Goal: Complete application form: Complete application form

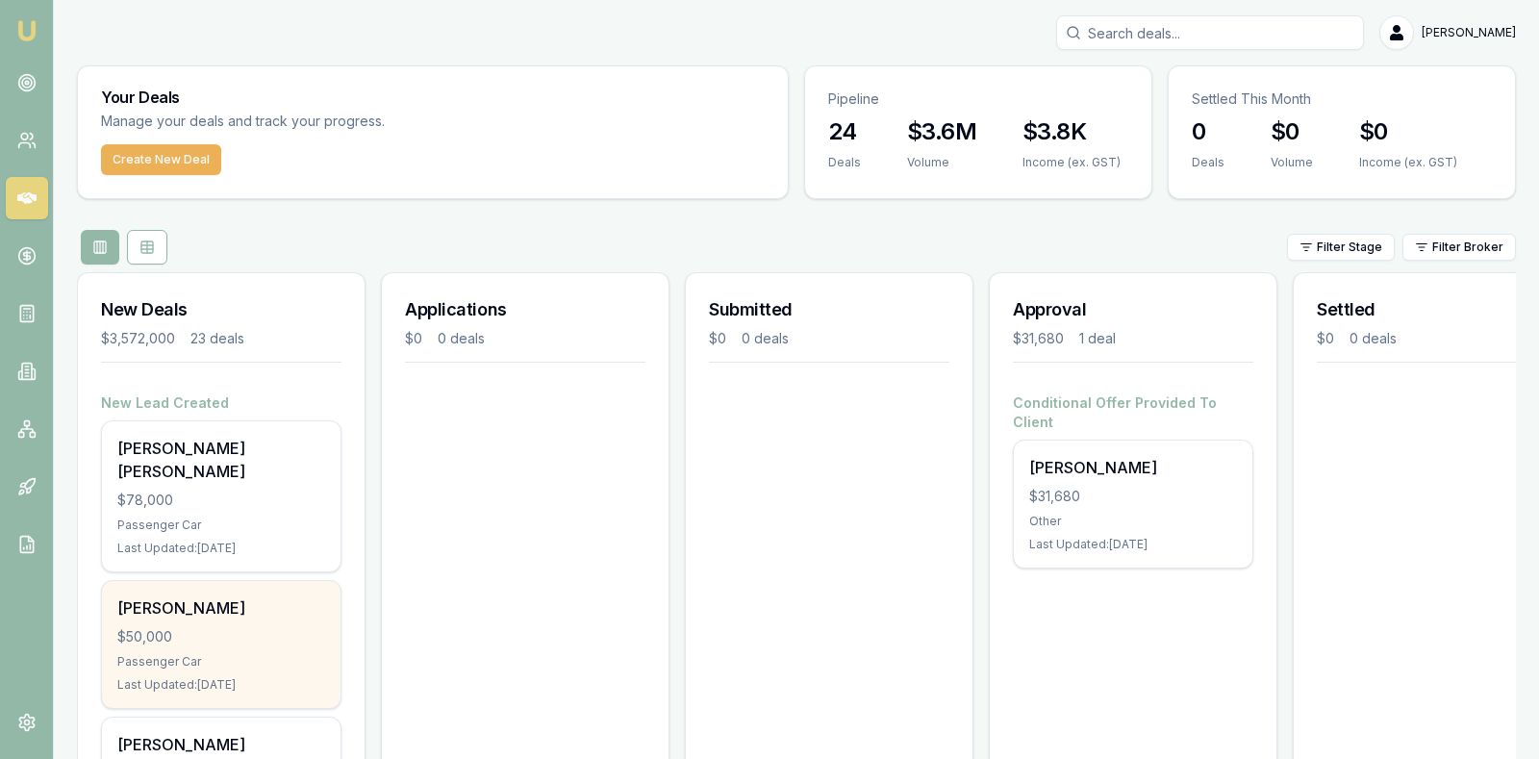
click at [165, 627] on div "$50,000" at bounding box center [221, 636] width 208 height 19
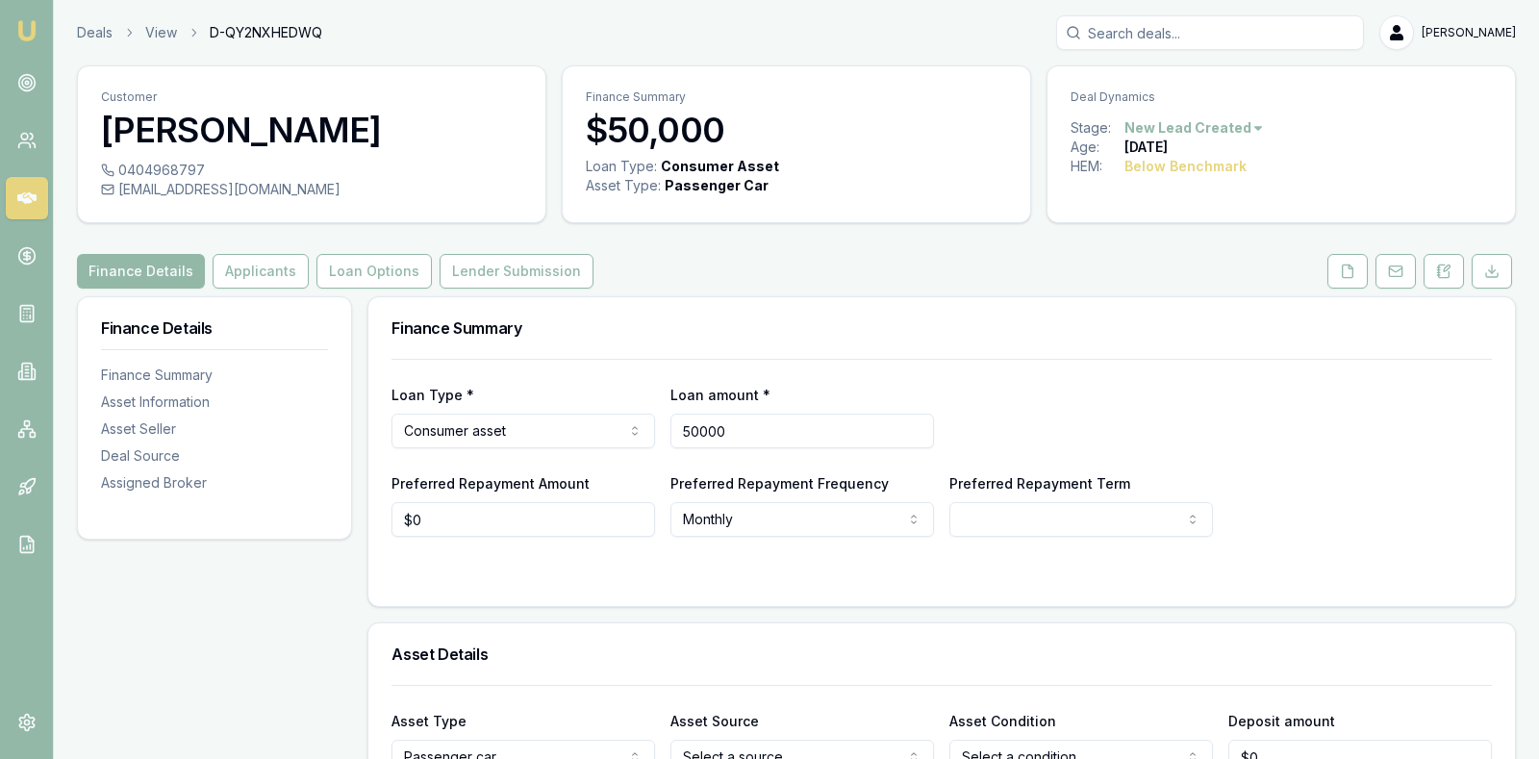
click at [805, 438] on input "50000" at bounding box center [802, 431] width 264 height 35
type input "5"
type input "$30,000"
click at [1143, 421] on div "Loan Type * Consumer asset Consumer loan Consumer asset Commercial loan Commerc…" at bounding box center [941, 415] width 1100 height 65
select select "60"
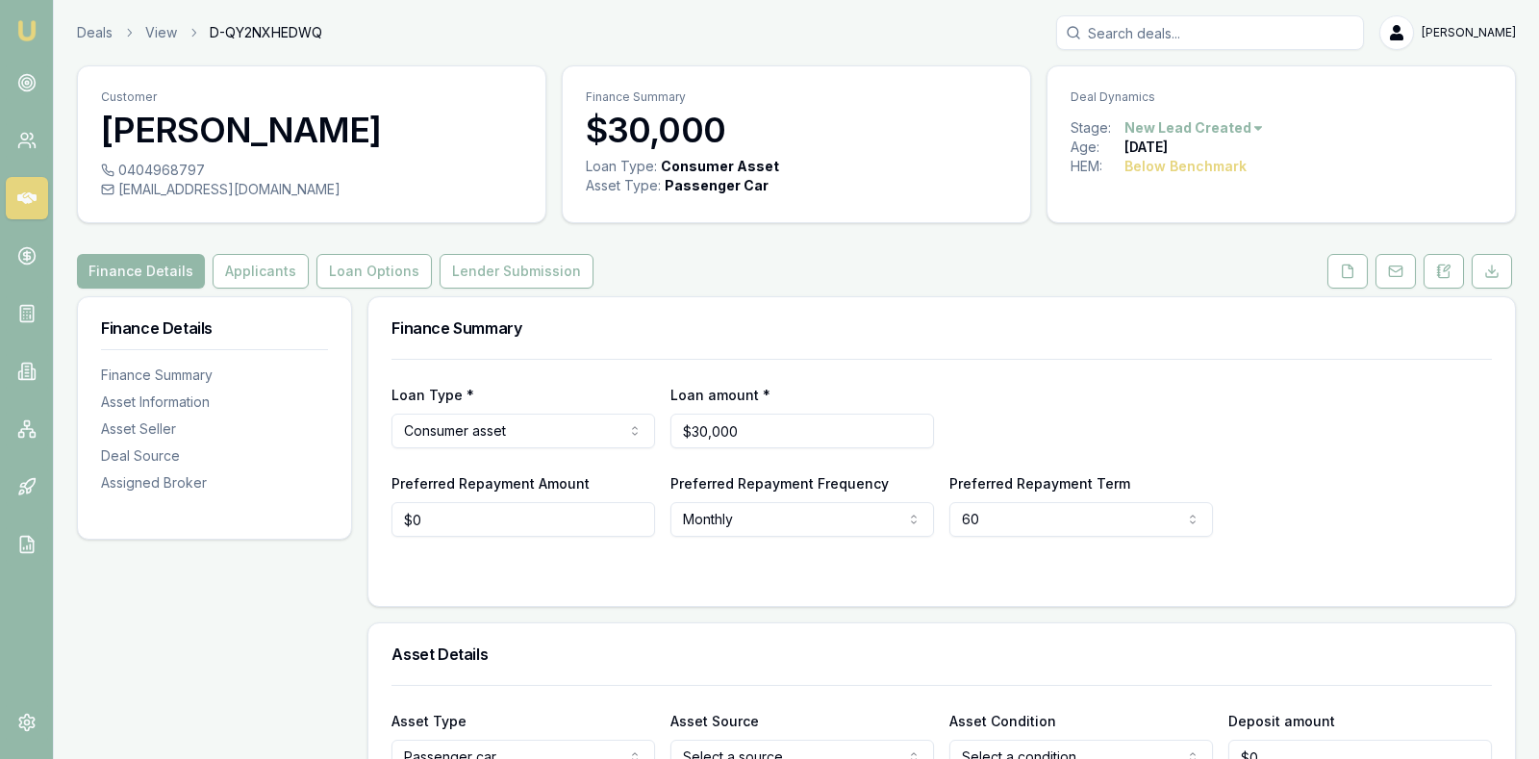
click at [1224, 394] on div "Loan Type * Consumer asset Consumer loan Consumer asset Commercial loan Commerc…" at bounding box center [941, 415] width 1100 height 65
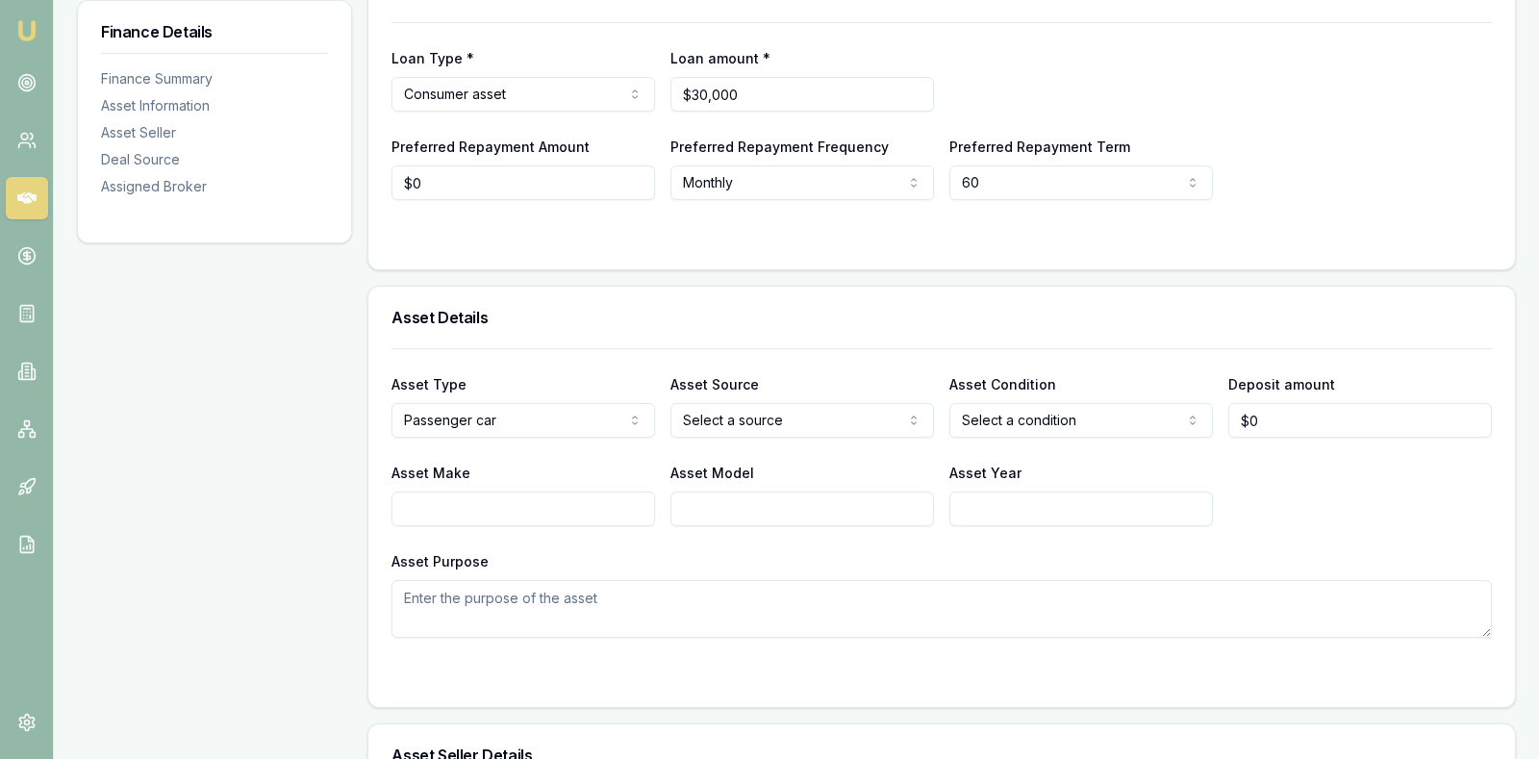
scroll to position [385, 0]
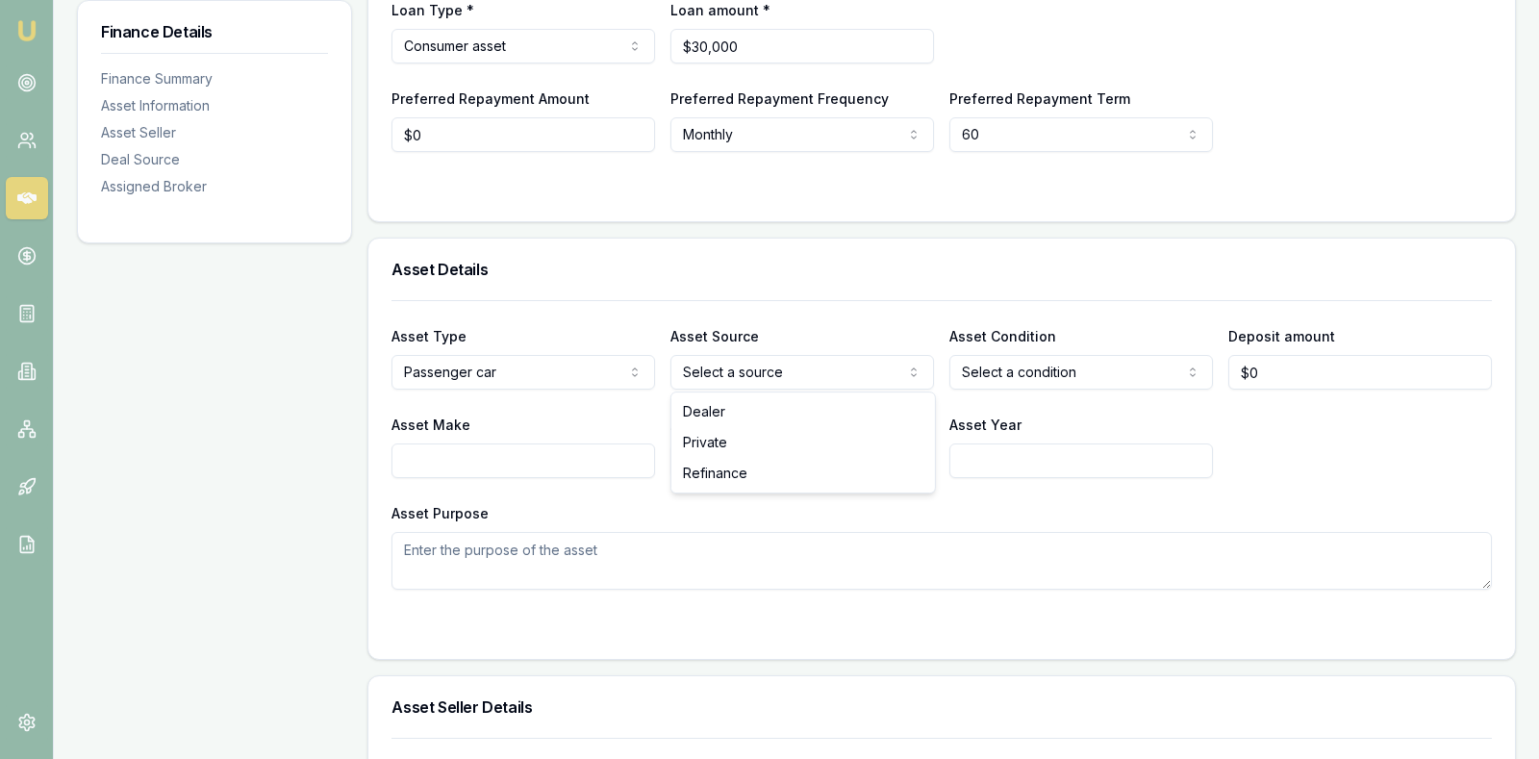
select select "USED"
click at [945, 502] on div "Asset Purpose" at bounding box center [941, 545] width 1100 height 88
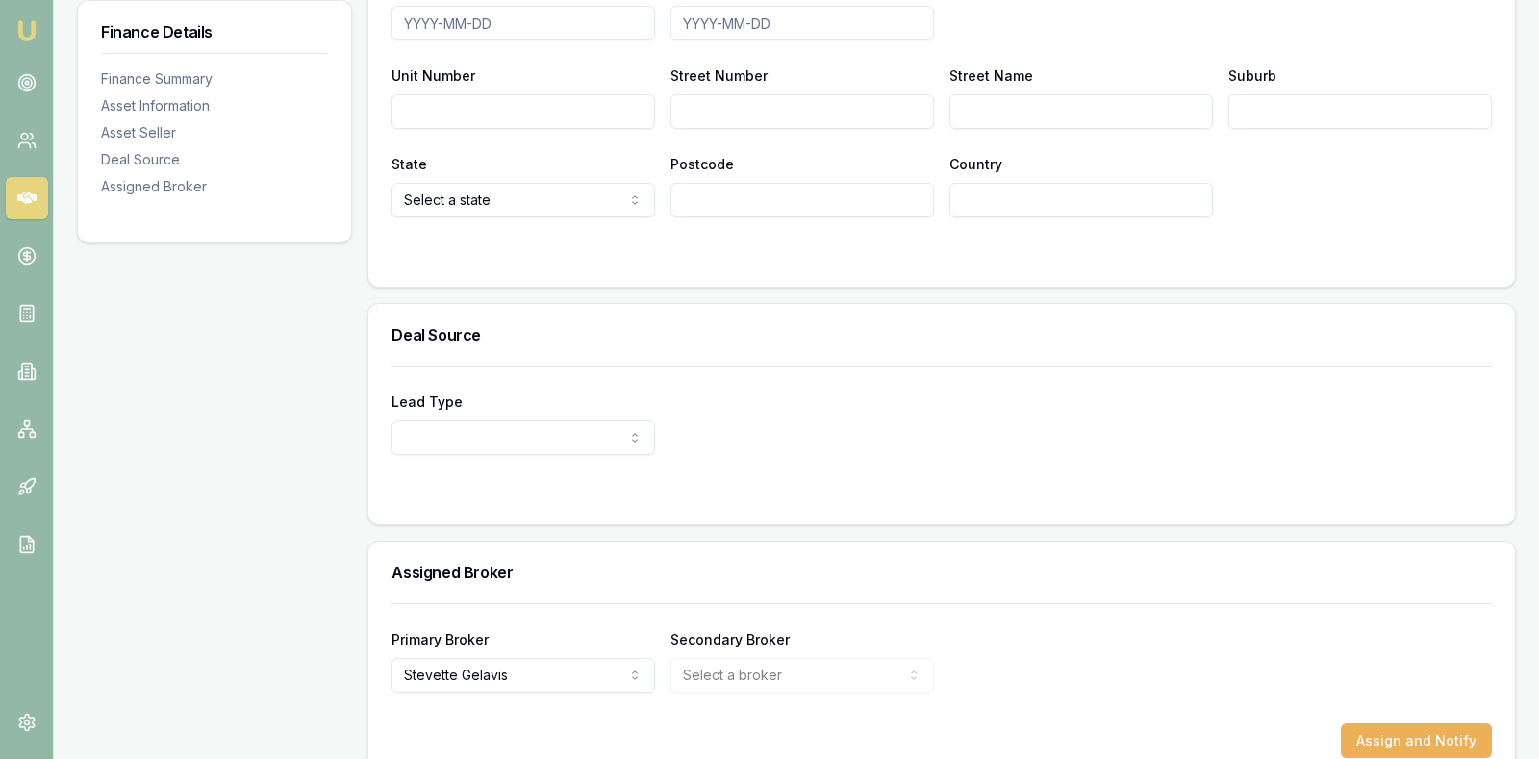
scroll to position [1374, 0]
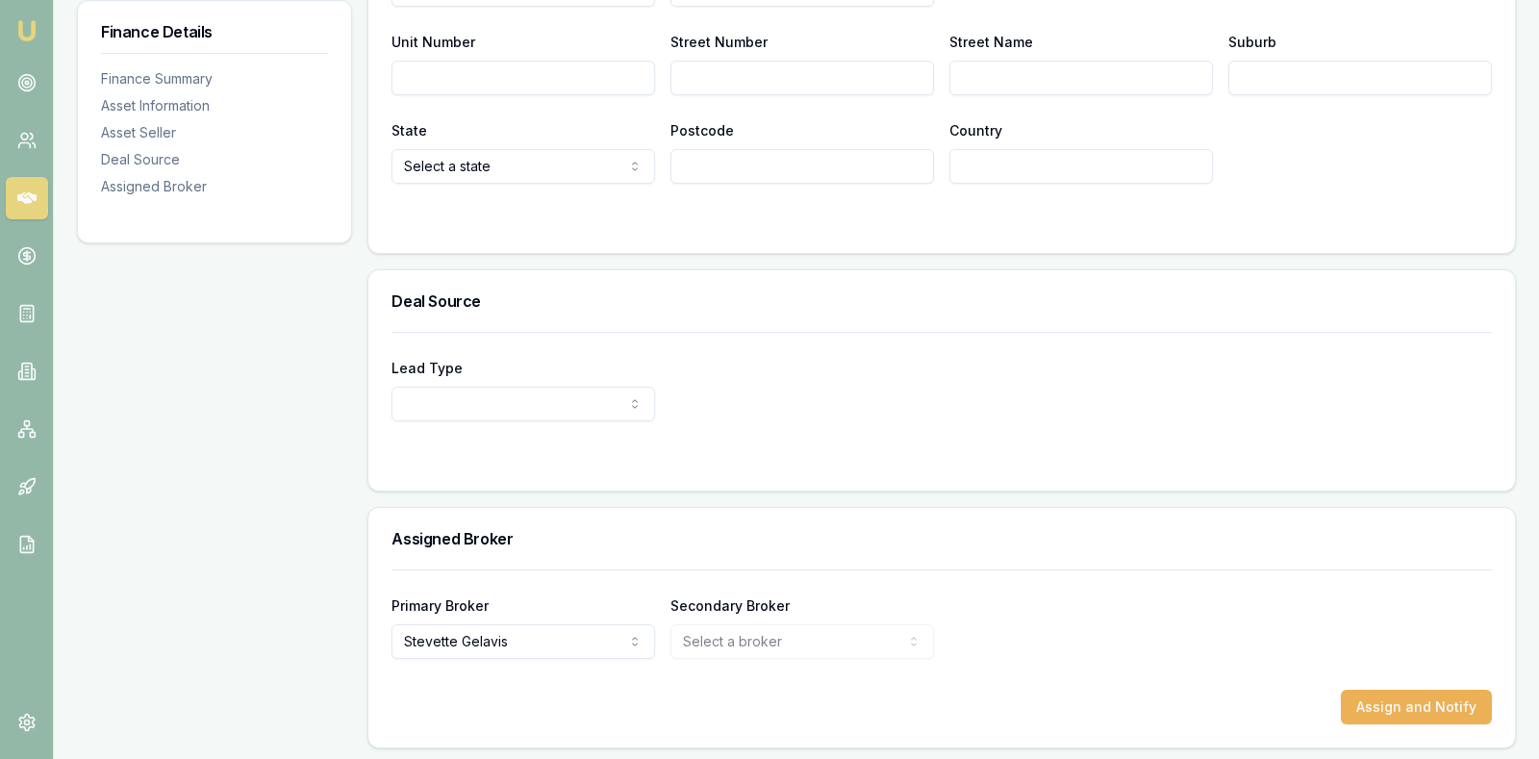
select select "OTHER"
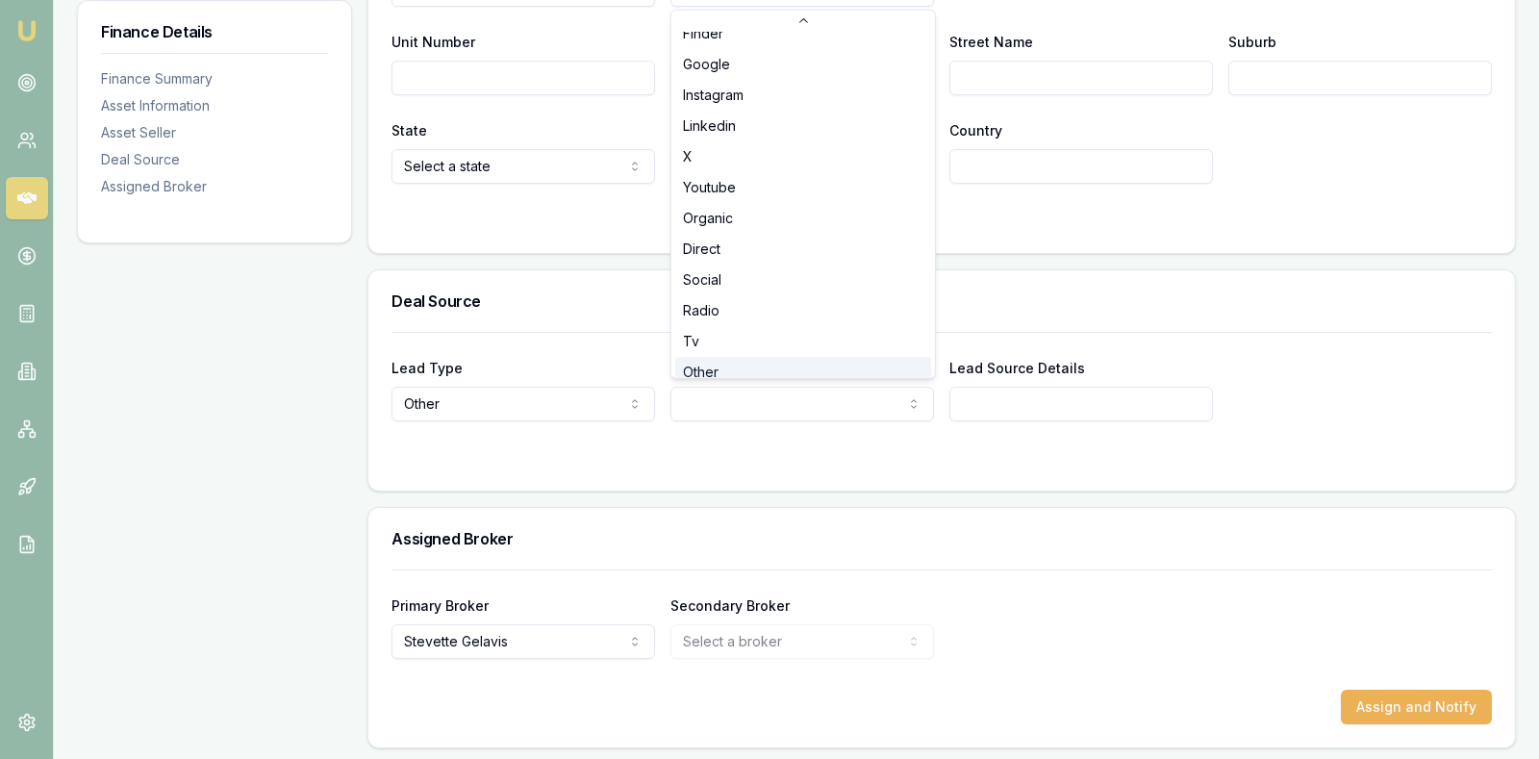
scroll to position [430, 0]
select select "OTHER"
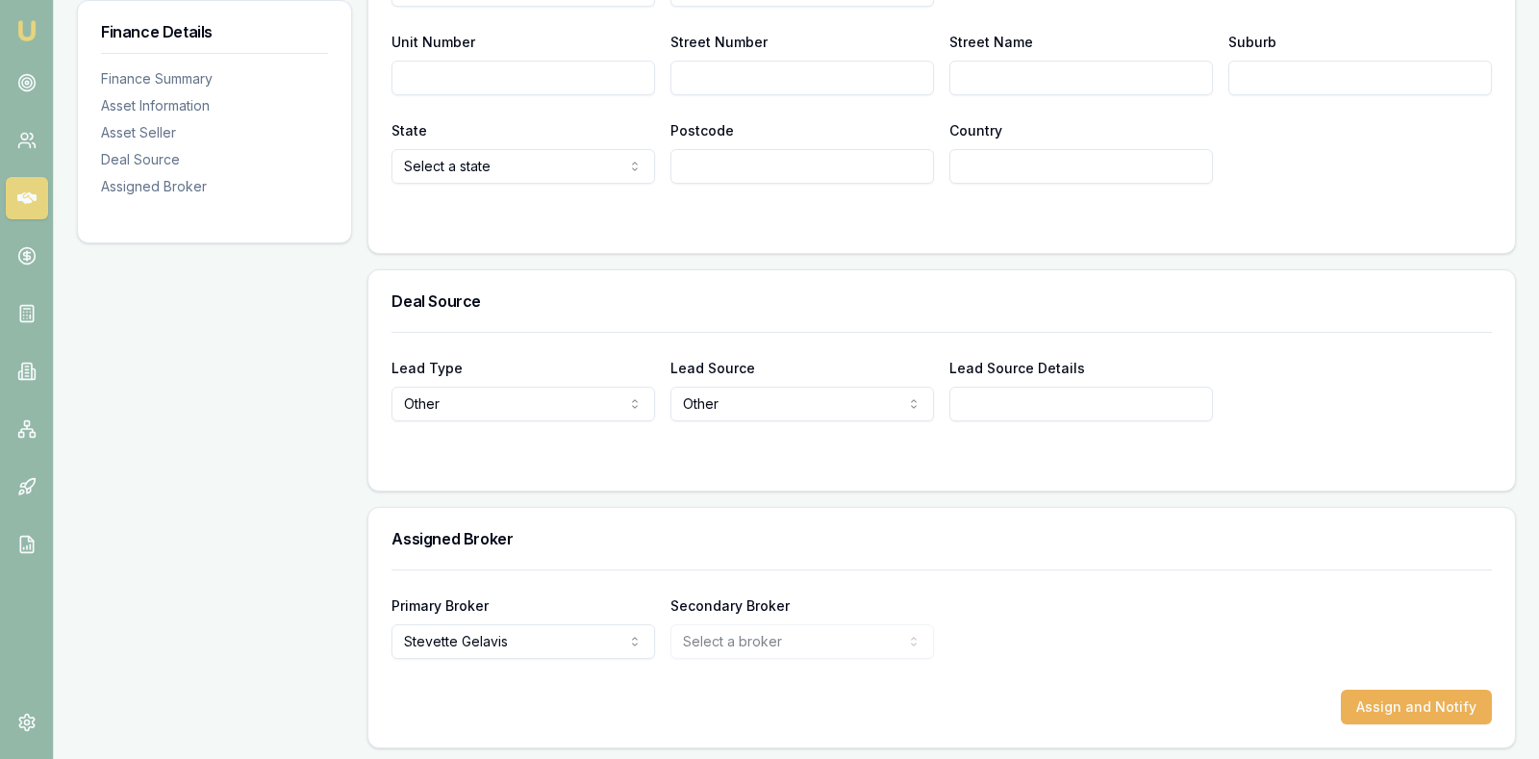
click at [997, 396] on input "Lead Source Details" at bounding box center [1081, 404] width 264 height 35
type input "Purchased Lead"
click at [1004, 465] on div "Lead Type Other New client Repeat client Partner Campaign Other Lead Source Oth…" at bounding box center [941, 411] width 1146 height 159
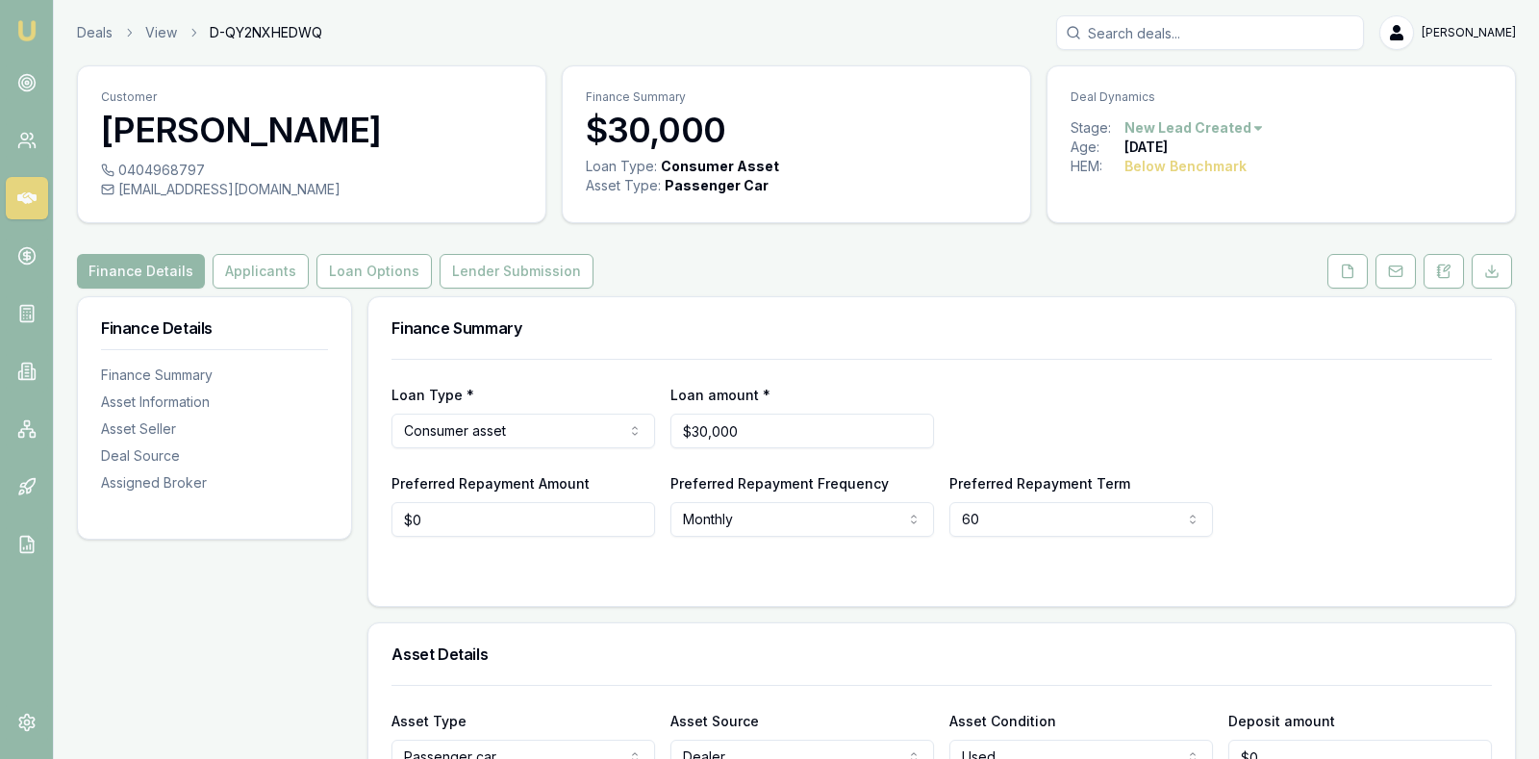
scroll to position [0, 0]
click at [239, 268] on button "Applicants" at bounding box center [261, 271] width 96 height 35
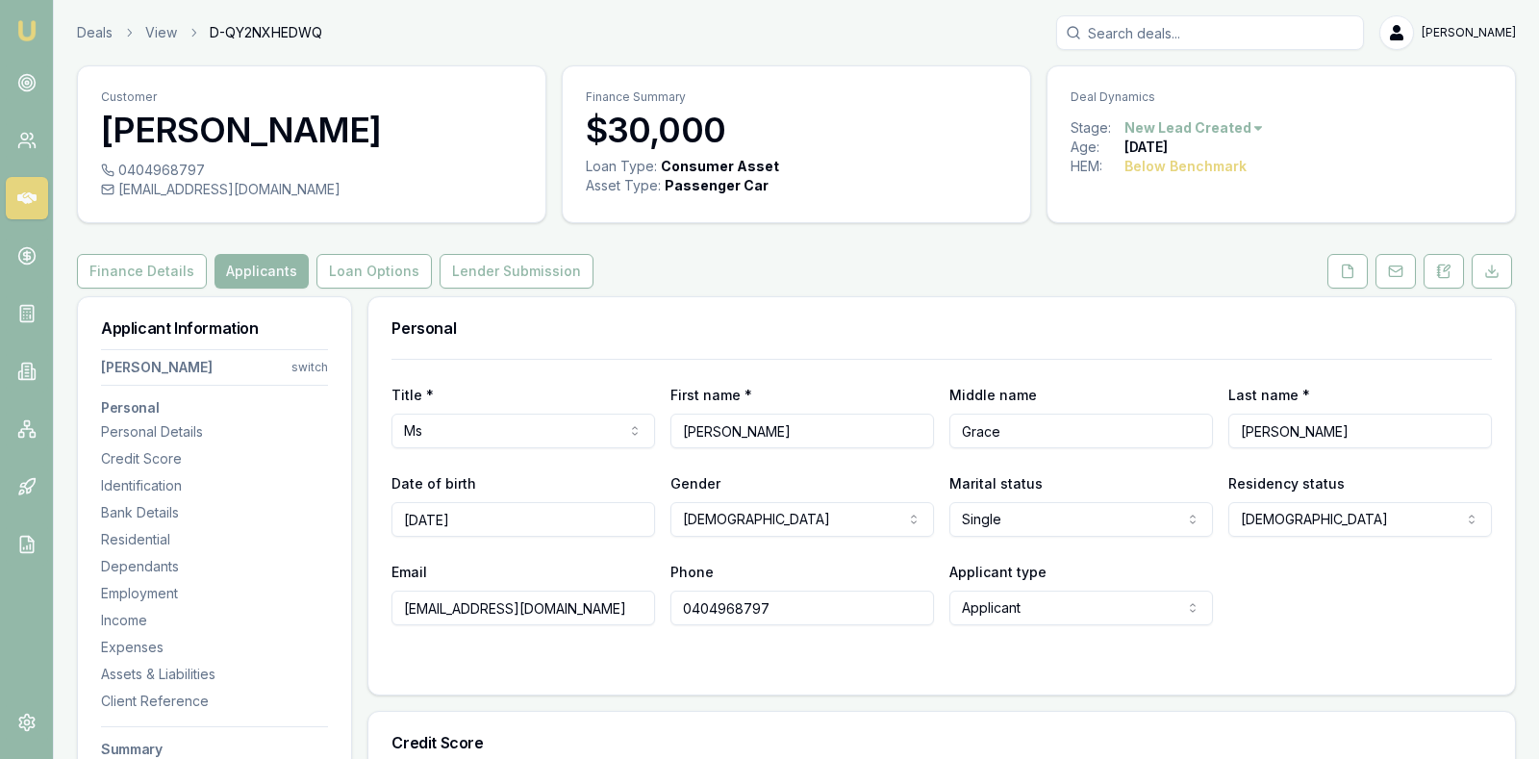
click at [585, 328] on h3 "Personal" at bounding box center [941, 327] width 1100 height 15
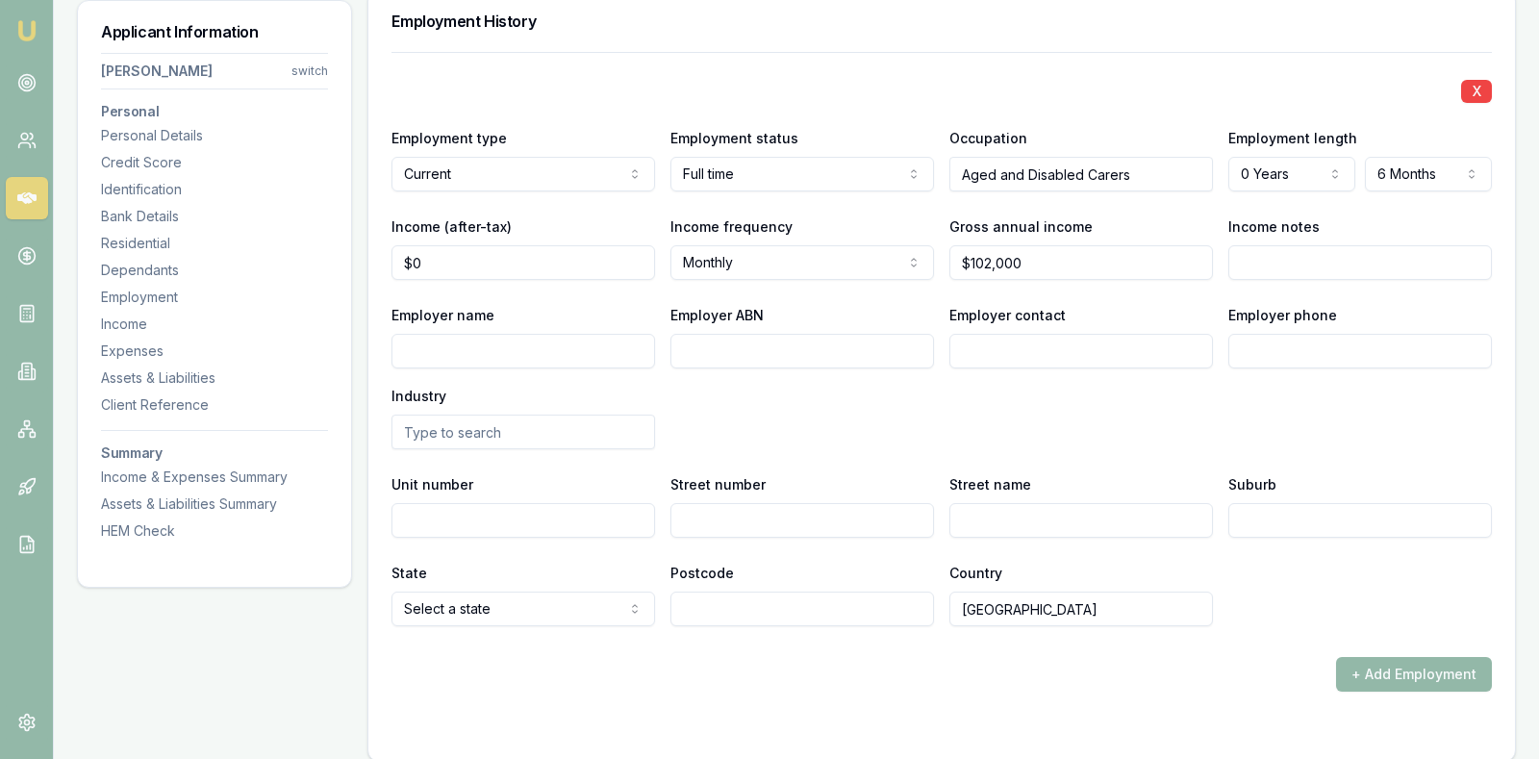
scroll to position [2885, 0]
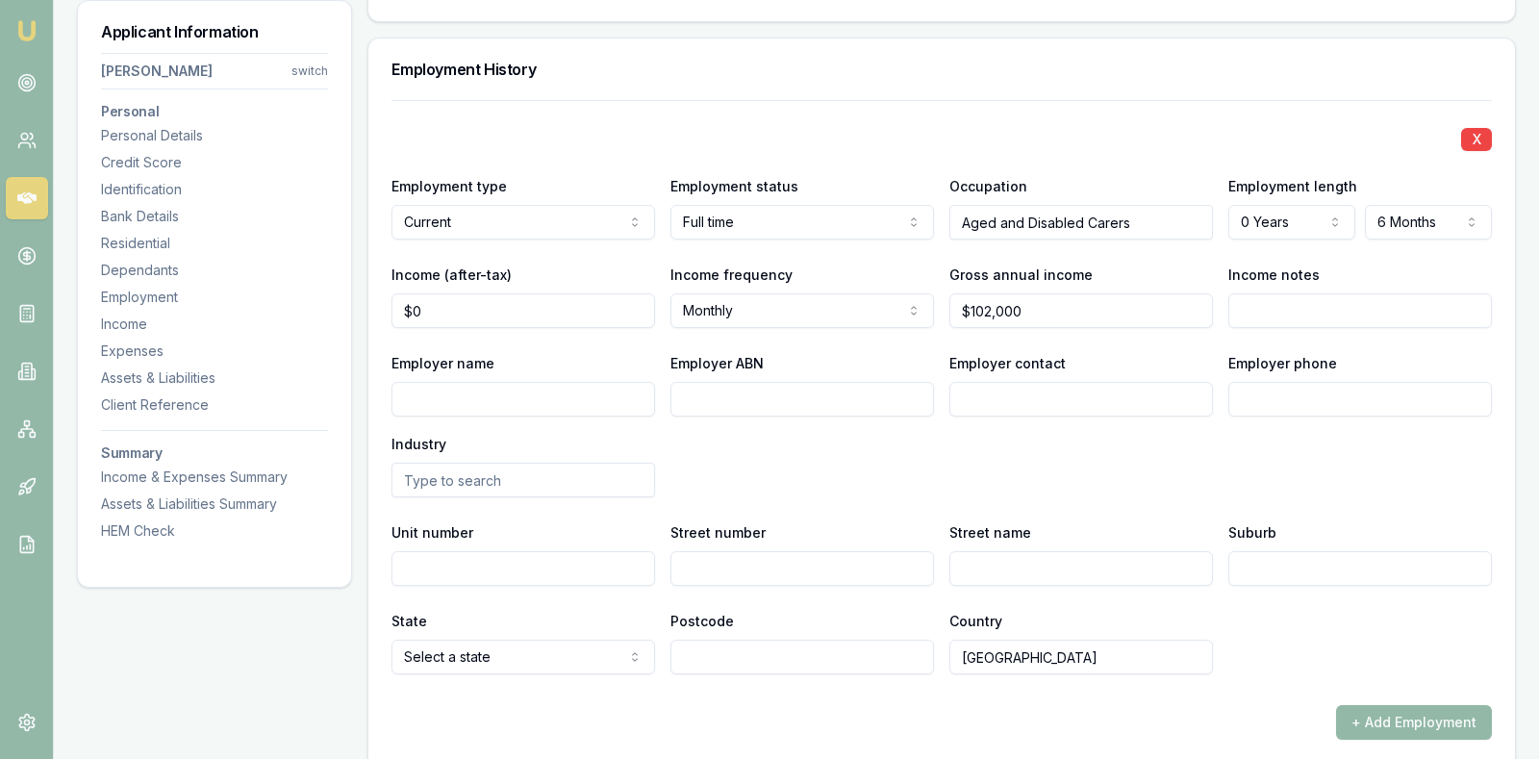
click at [546, 397] on input "Employer name" at bounding box center [523, 399] width 264 height 35
type input "Victorian Aboriginal Child Care Agency Co-Op Ltd"
click at [699, 386] on input "Employer ABN" at bounding box center [802, 399] width 264 height 35
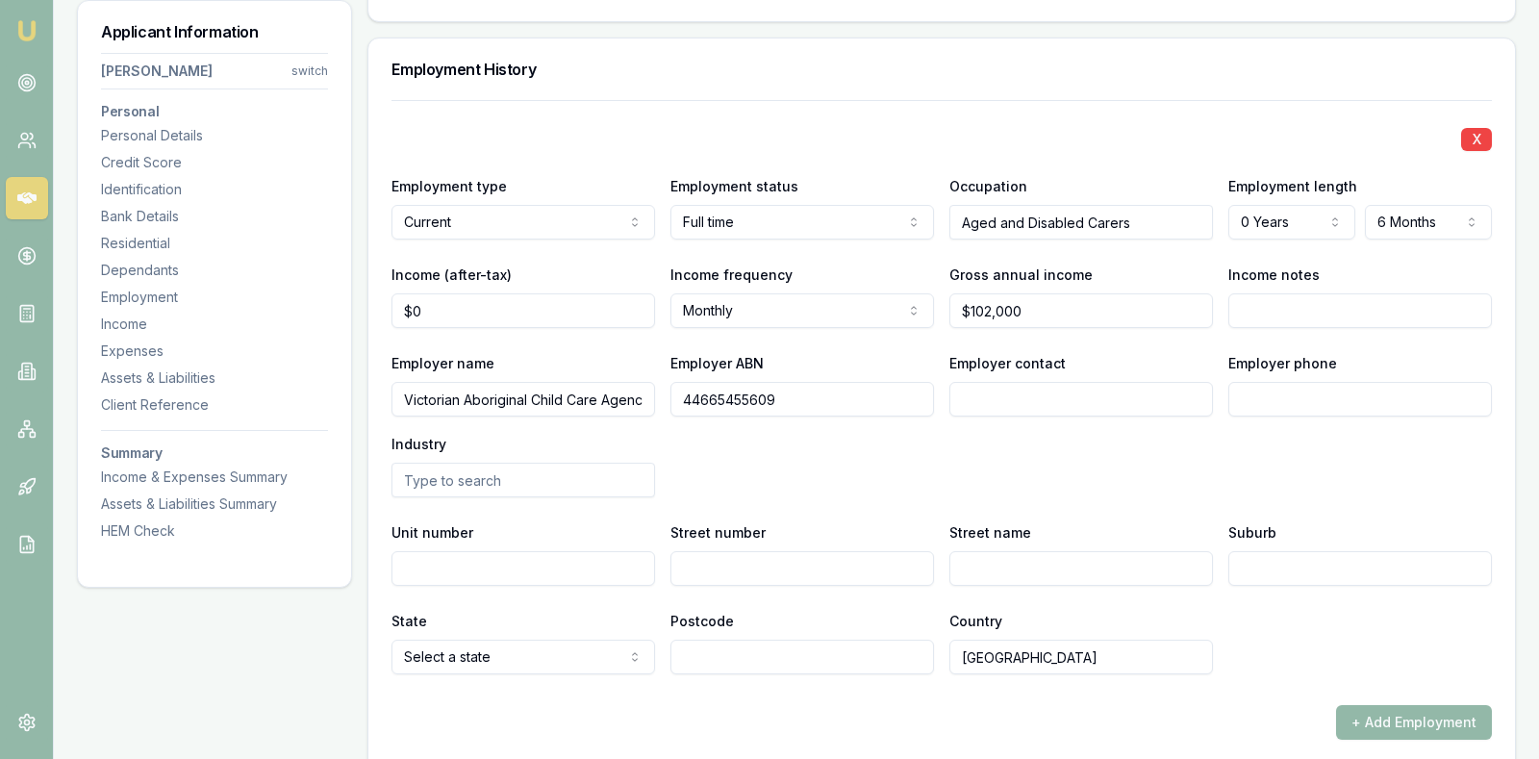
type input "44665455609"
click at [993, 395] on input "Employer contact" at bounding box center [1081, 399] width 264 height 35
type input "Payroll"
click at [1341, 384] on input "Employer phone" at bounding box center [1360, 399] width 264 height 35
click at [635, 476] on input "text" at bounding box center [523, 480] width 264 height 35
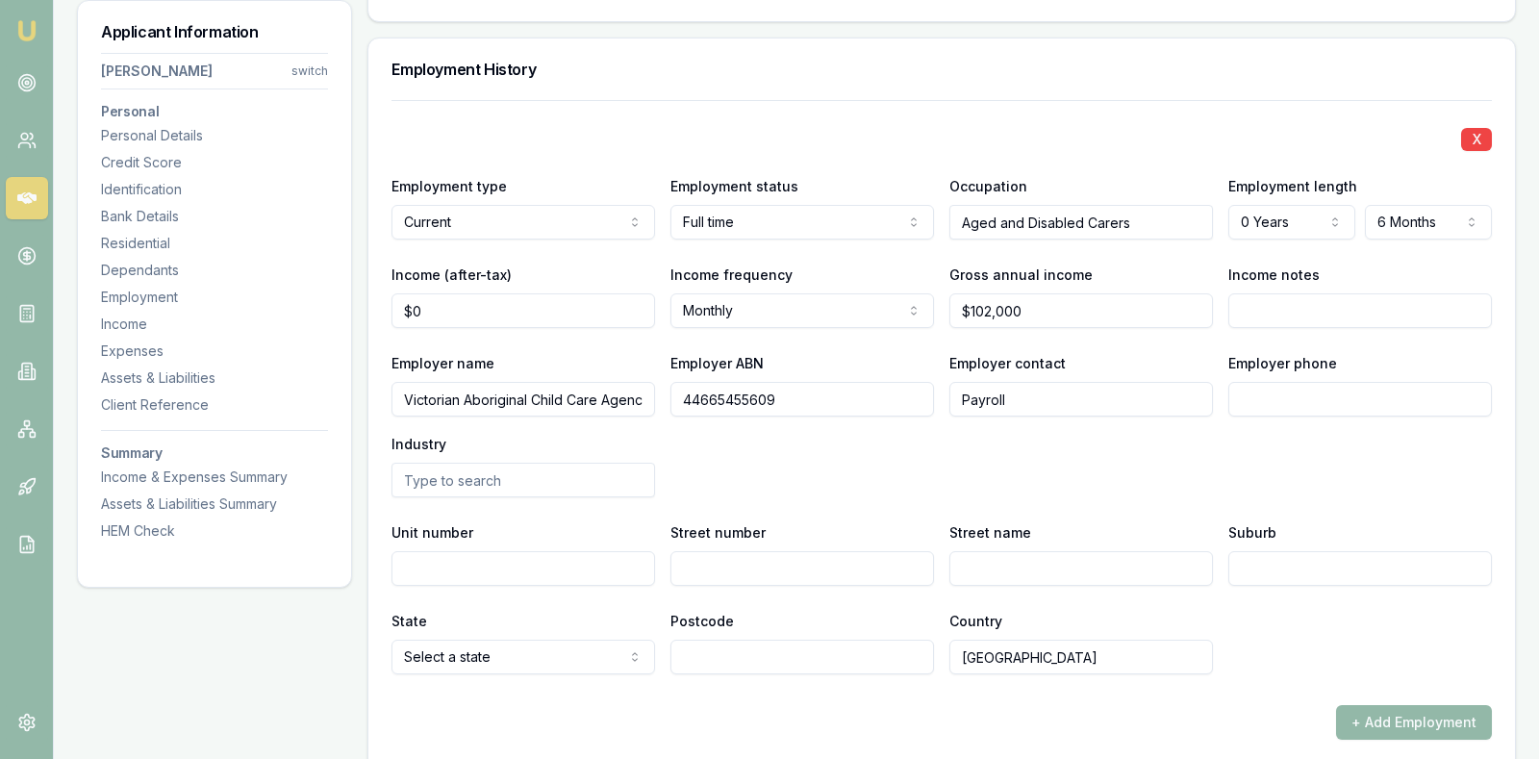
click at [27, 197] on icon at bounding box center [26, 198] width 19 height 12
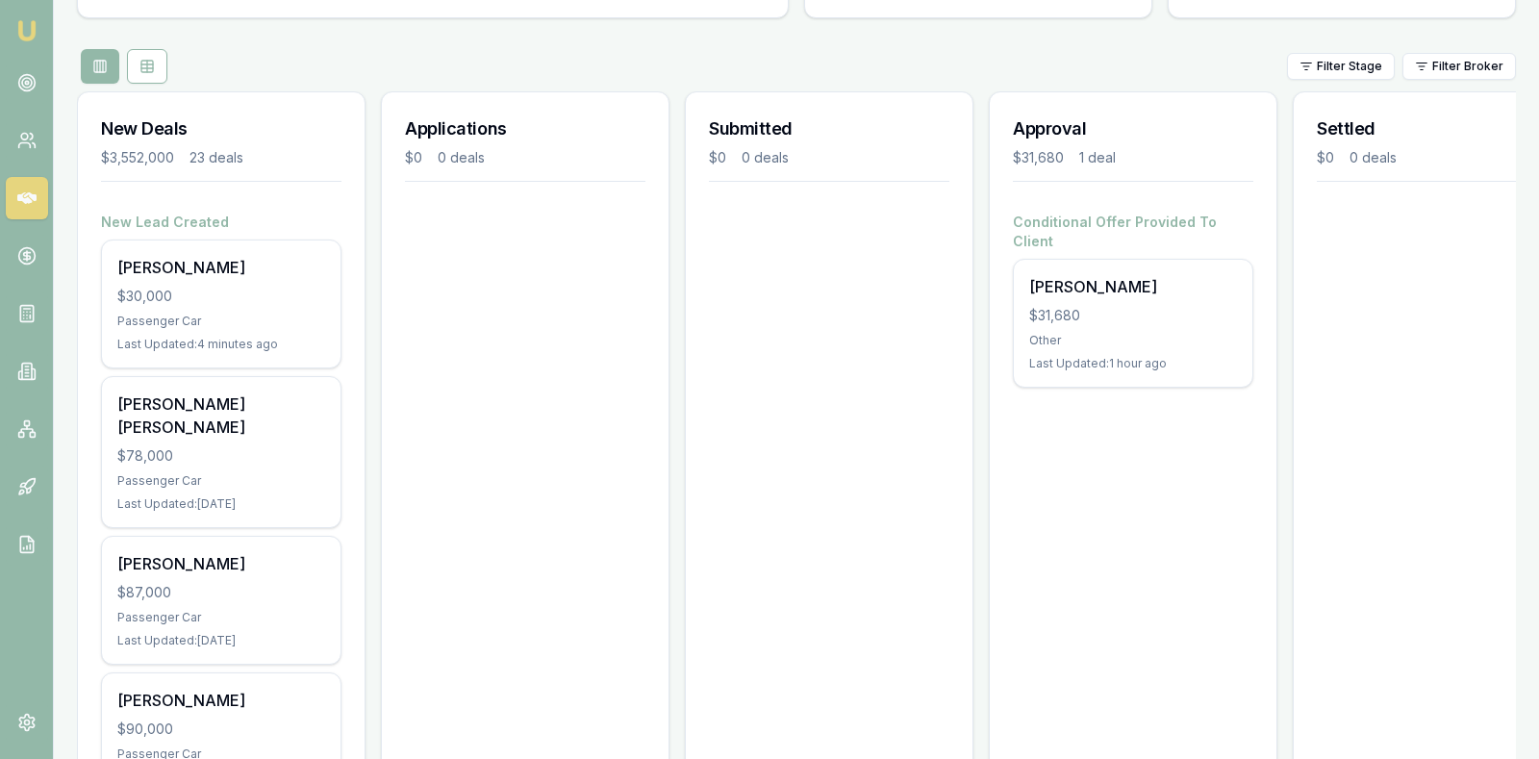
scroll to position [89, 0]
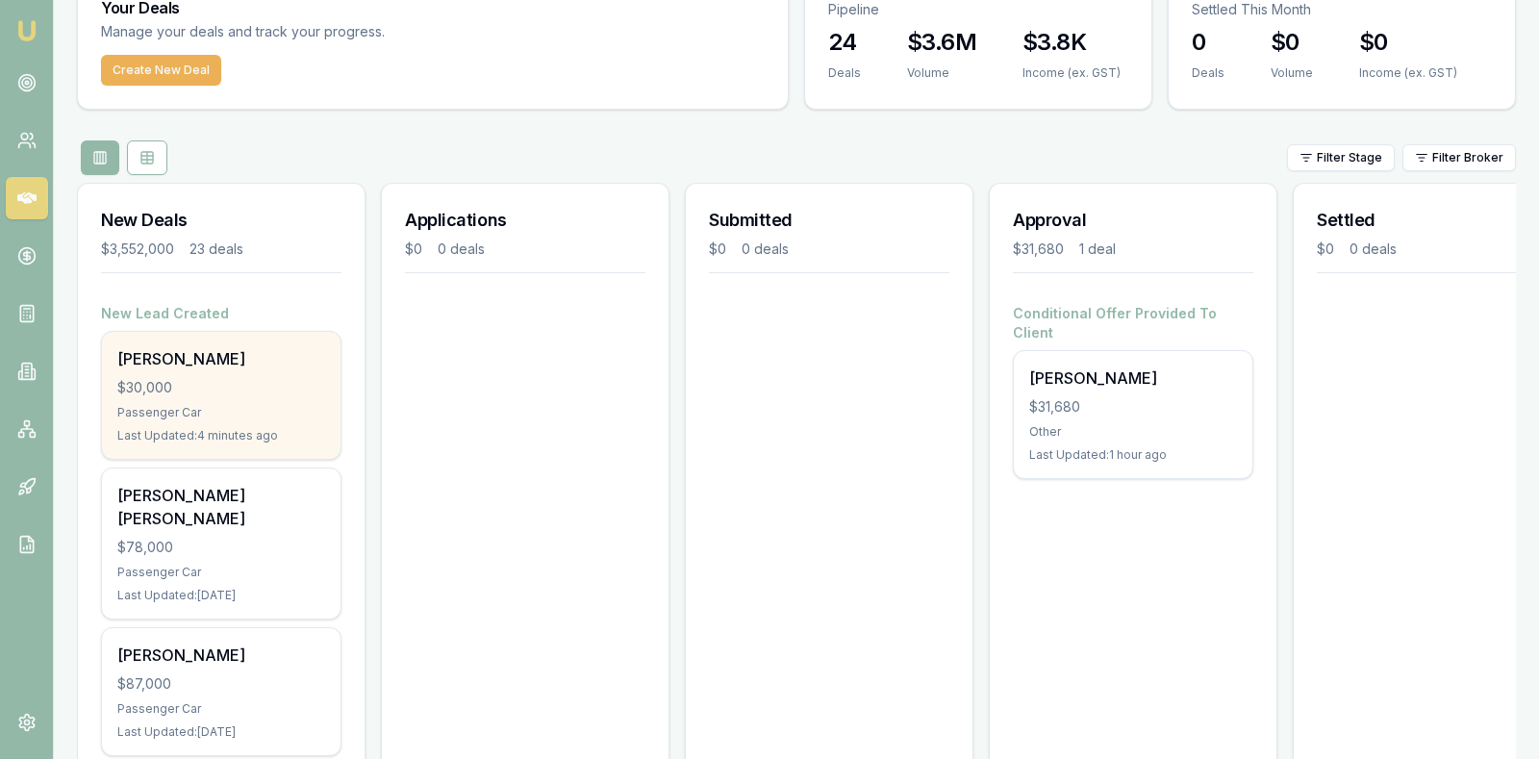
click at [240, 398] on div "Tania Williams $30,000 Passenger Car Last Updated: 4 minutes ago" at bounding box center [221, 395] width 239 height 127
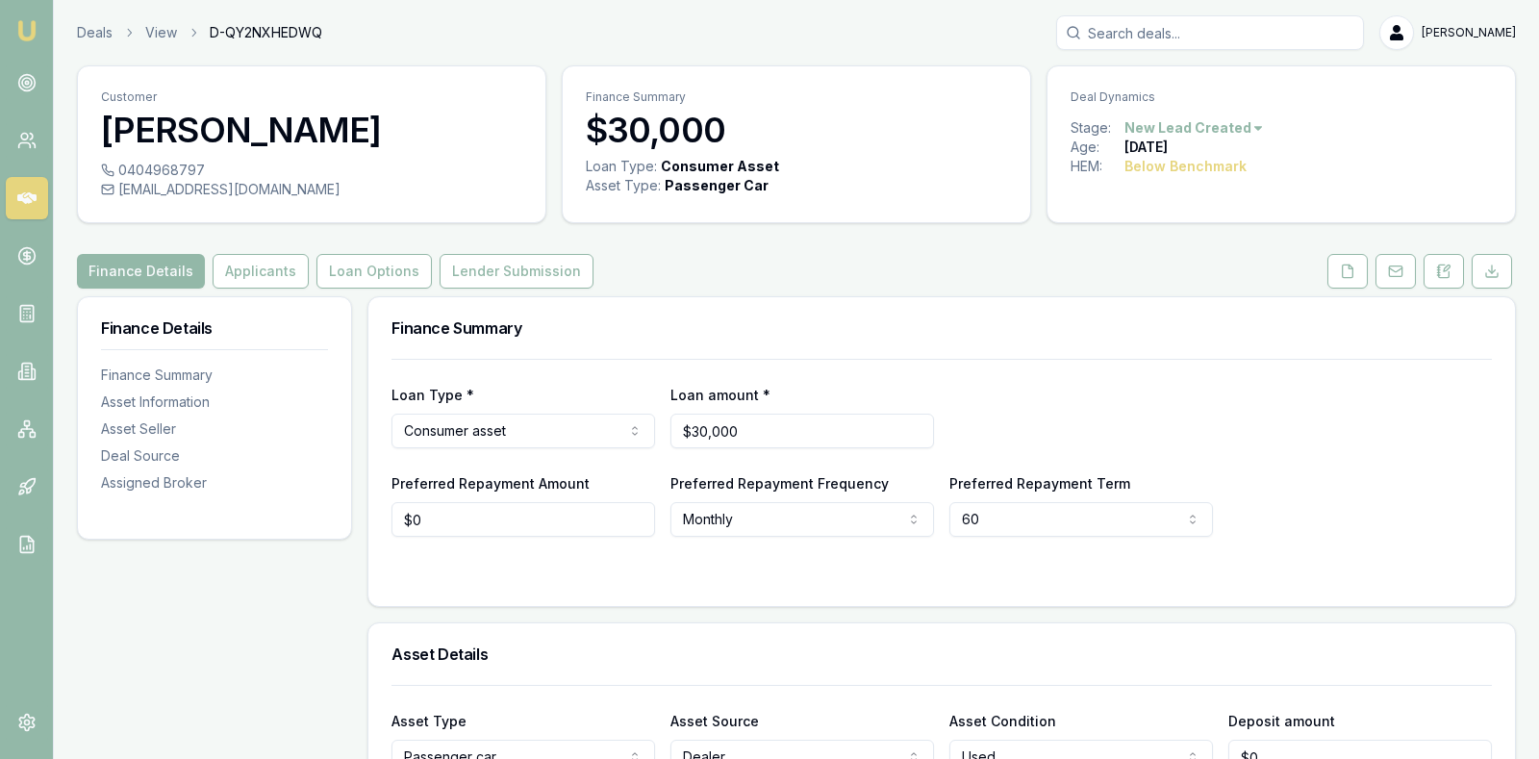
click at [1142, 403] on div "Loan Type * Consumer asset Consumer loan Consumer asset Commercial loan Commerc…" at bounding box center [941, 415] width 1100 height 65
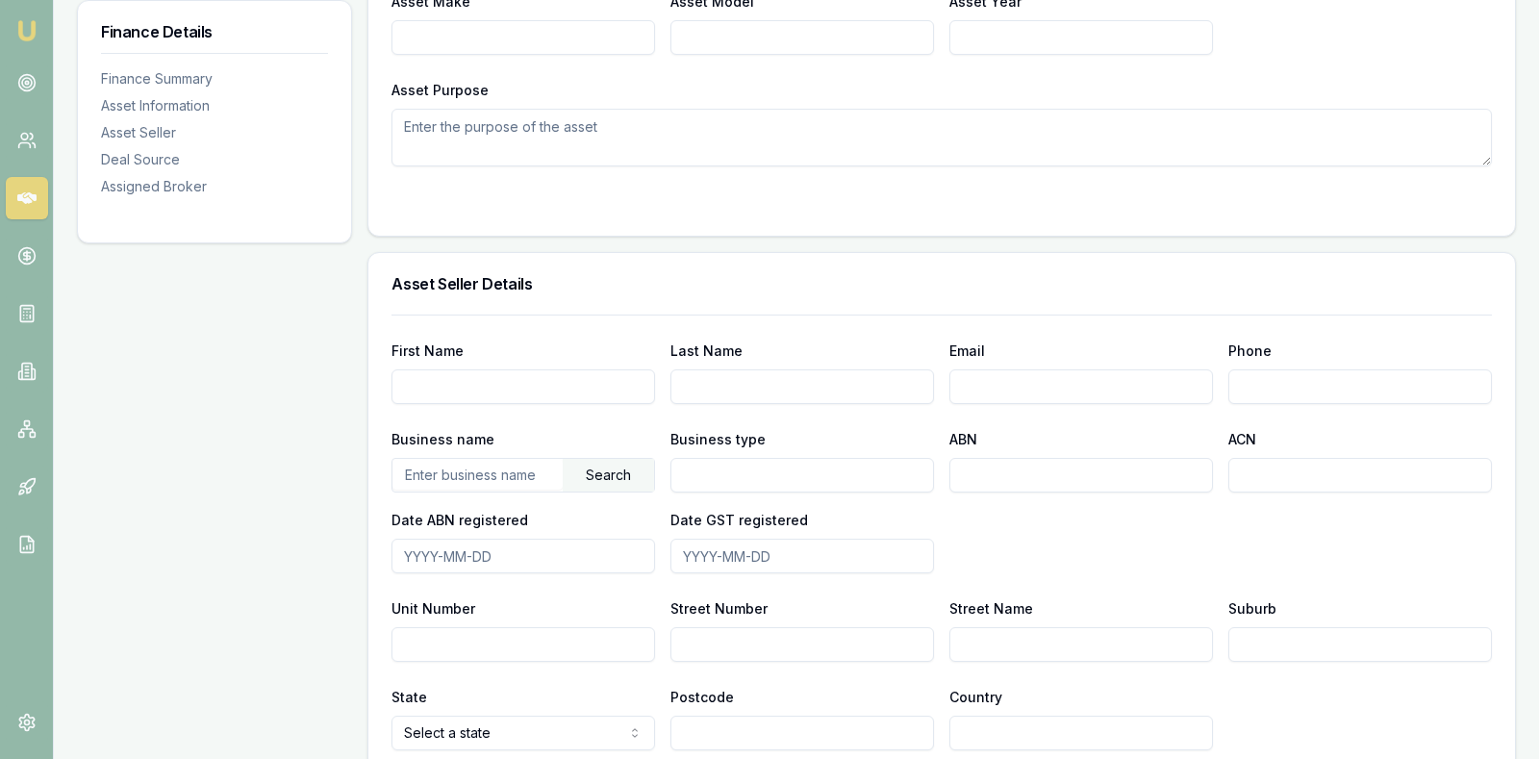
scroll to position [817, 0]
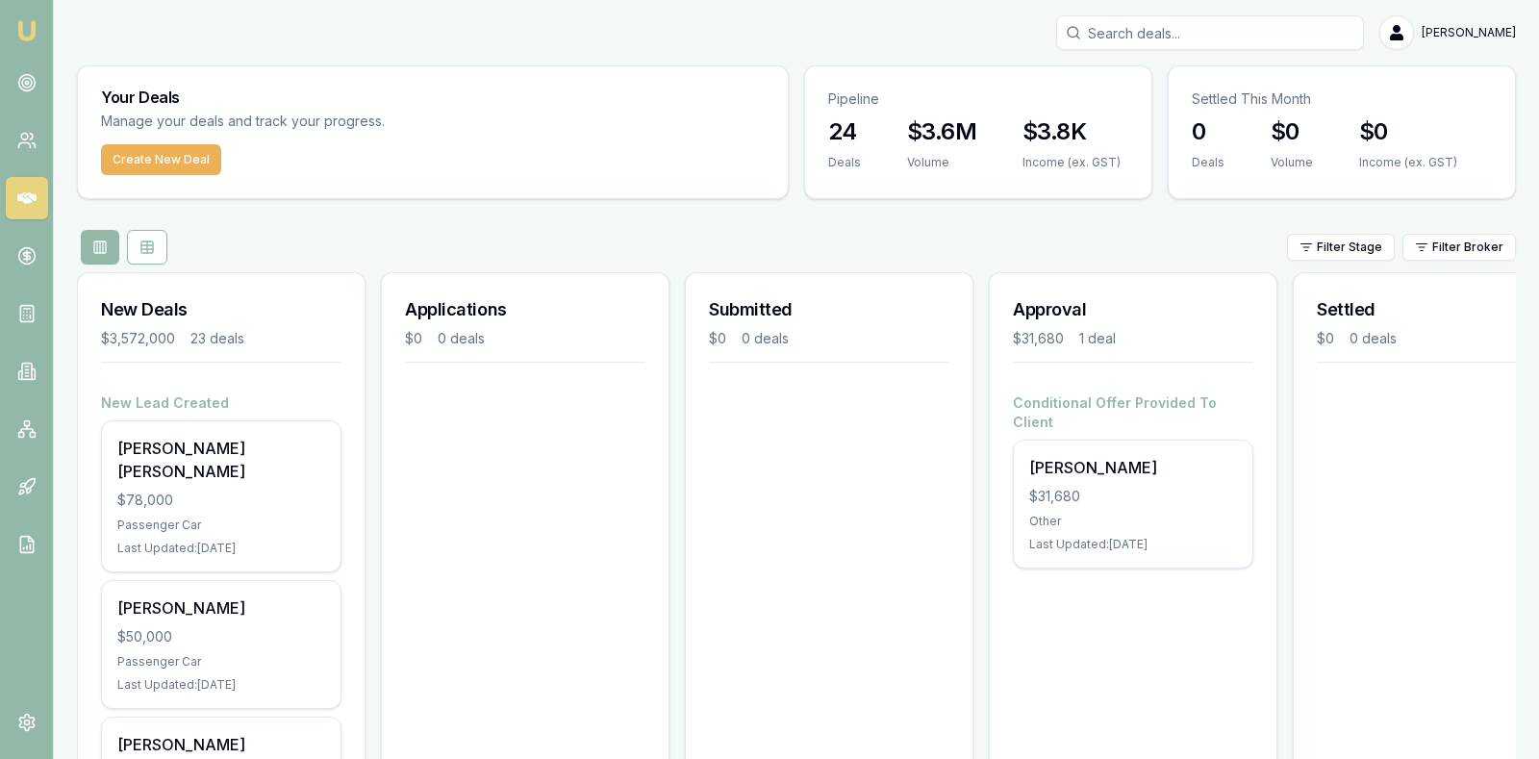
click at [185, 621] on div "[PERSON_NAME] $50,000 Passenger Car Last Updated: [DATE]" at bounding box center [221, 644] width 239 height 127
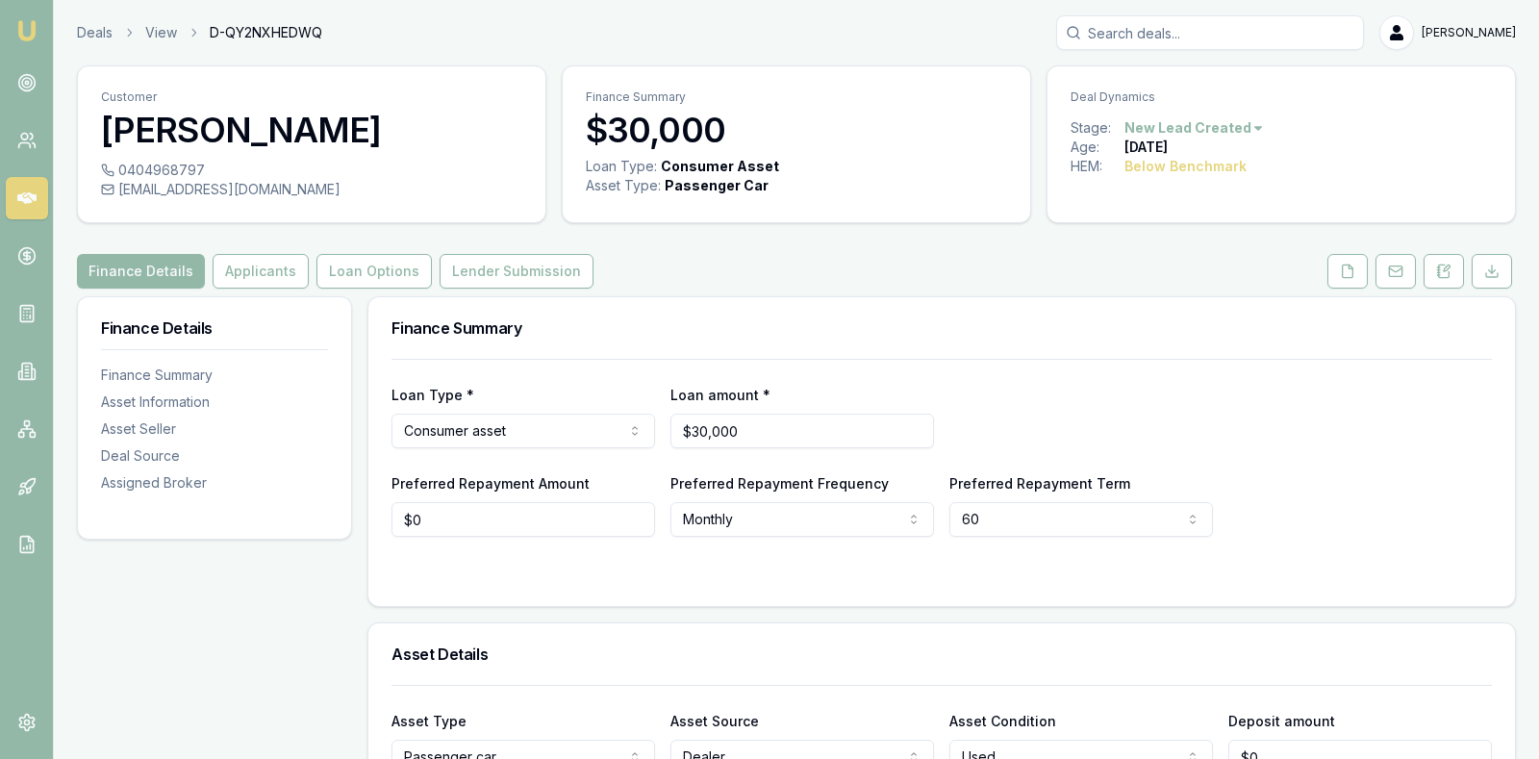
click at [1226, 412] on div "Loan Type * Consumer asset Consumer loan Consumer asset Commercial loan Commerc…" at bounding box center [941, 415] width 1100 height 65
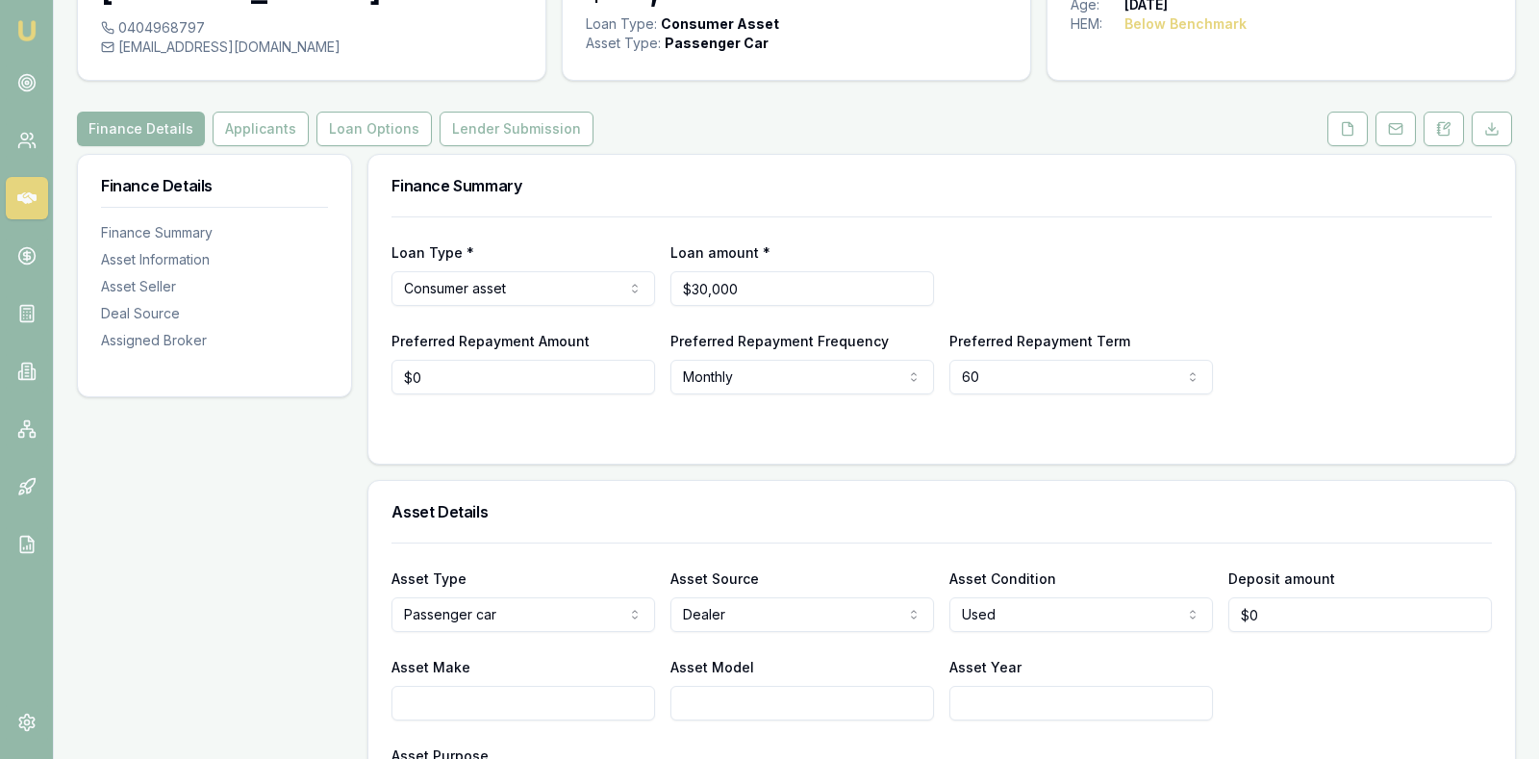
scroll to position [144, 0]
click at [1290, 262] on div "Loan Type * Consumer asset Consumer loan Consumer asset Commercial loan Commerc…" at bounding box center [941, 271] width 1100 height 65
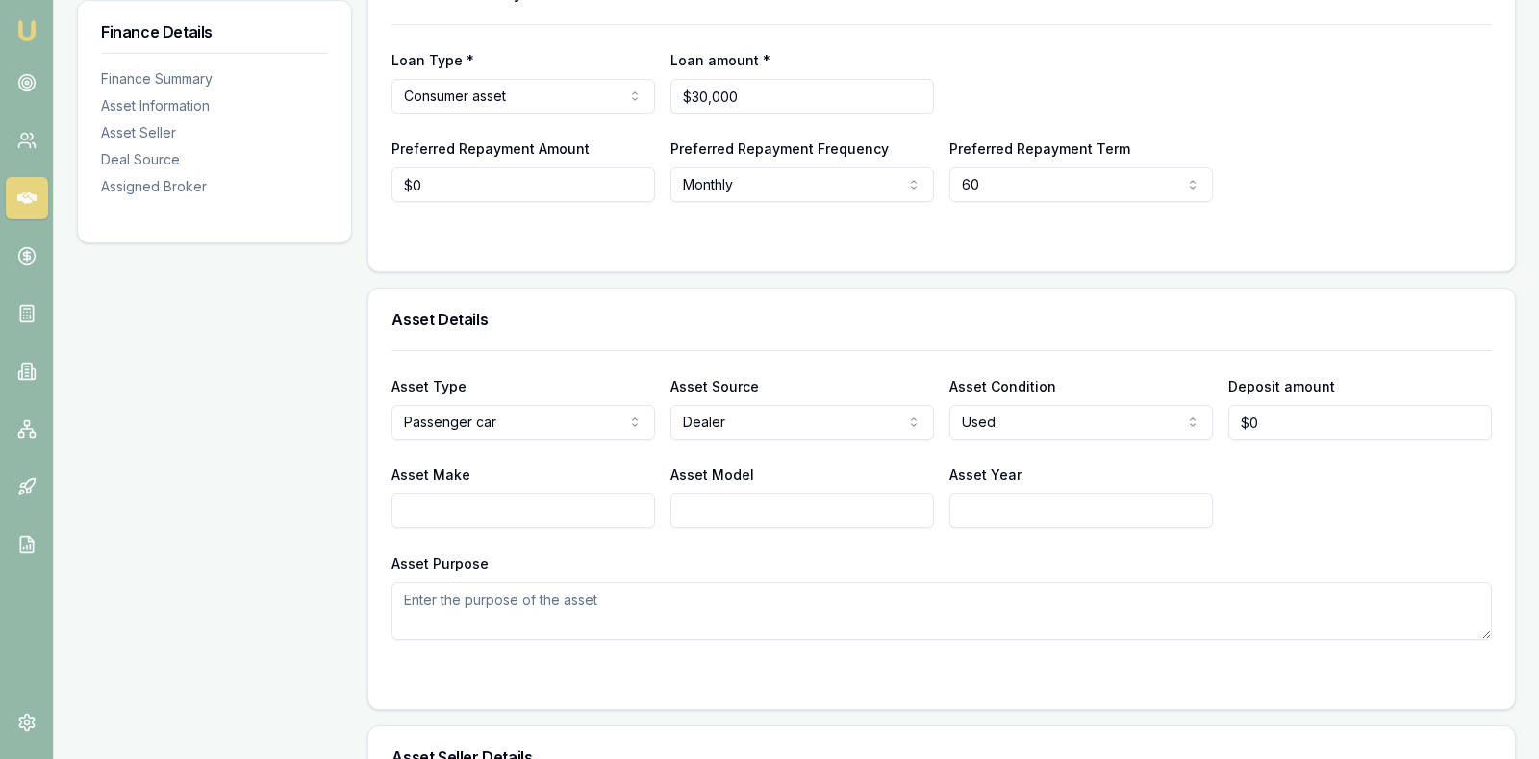
scroll to position [337, 0]
